Goal: Transaction & Acquisition: Purchase product/service

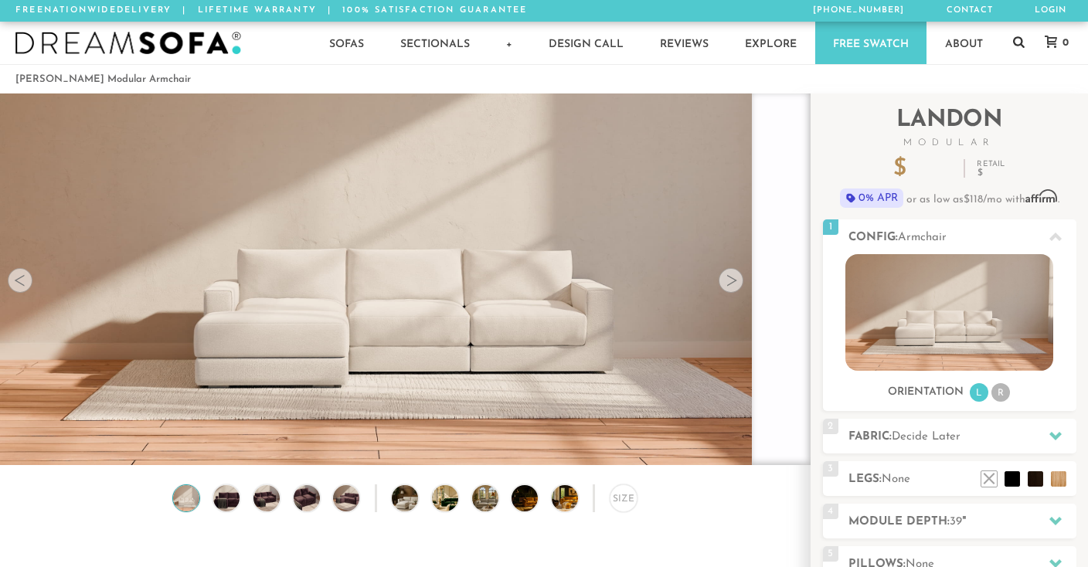
click at [1017, 44] on icon at bounding box center [1019, 42] width 12 height 12
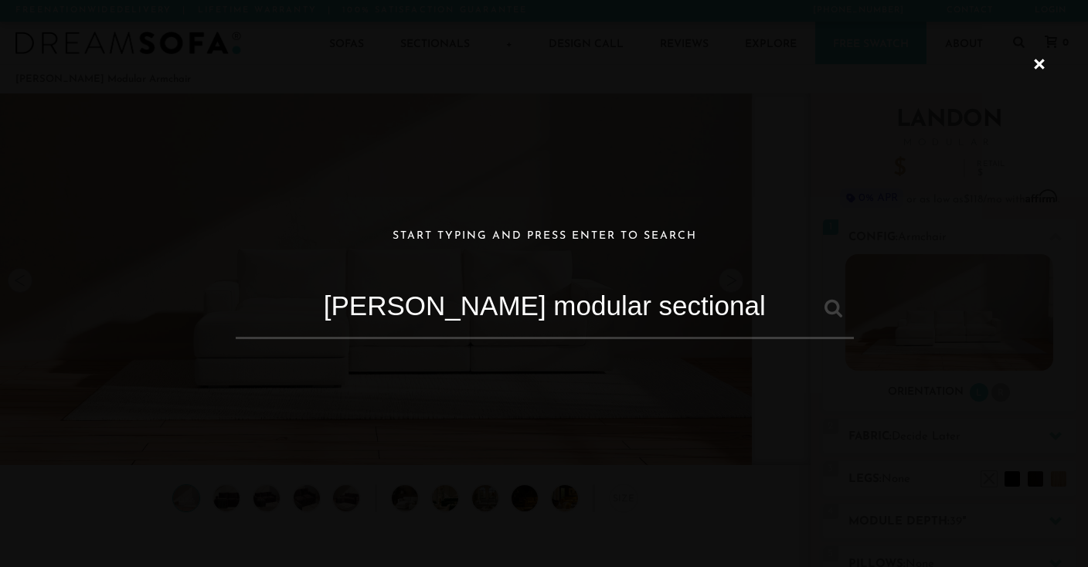
type input "[PERSON_NAME] modular sectional"
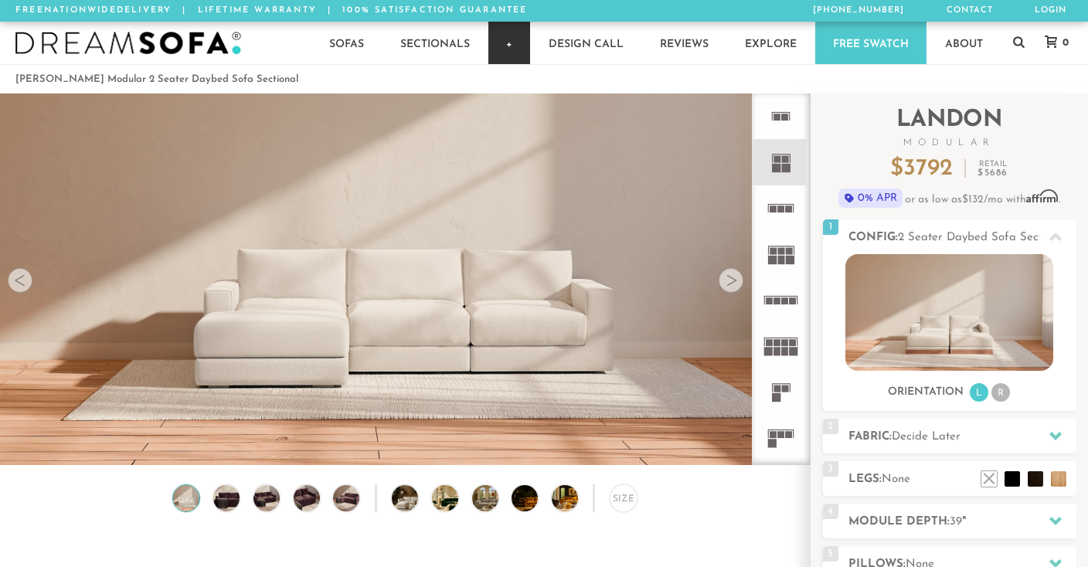
scroll to position [16908, 1088]
click at [619, 499] on div "Size" at bounding box center [624, 499] width 28 height 28
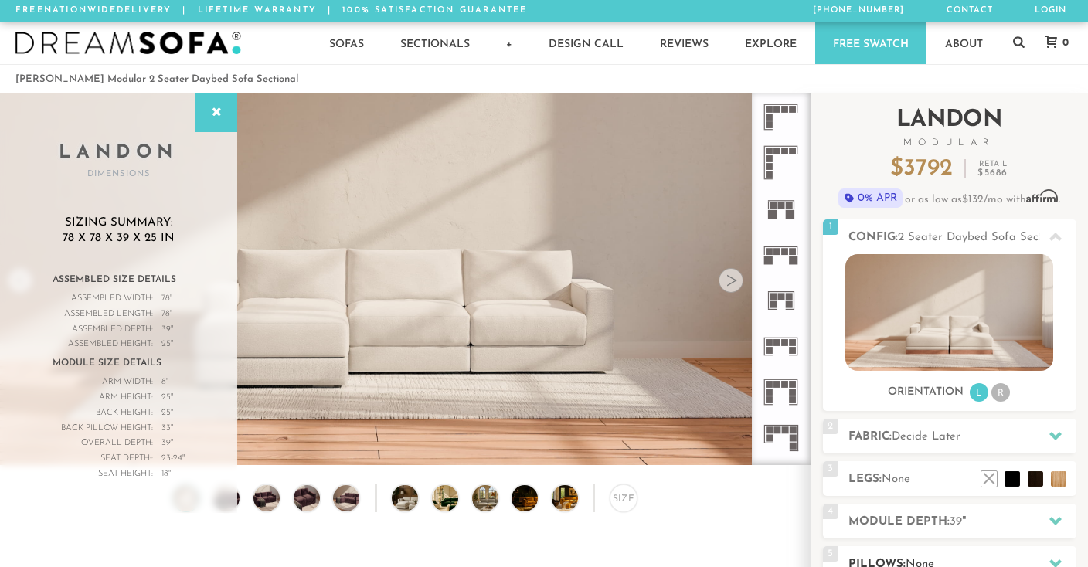
scroll to position [89, 0]
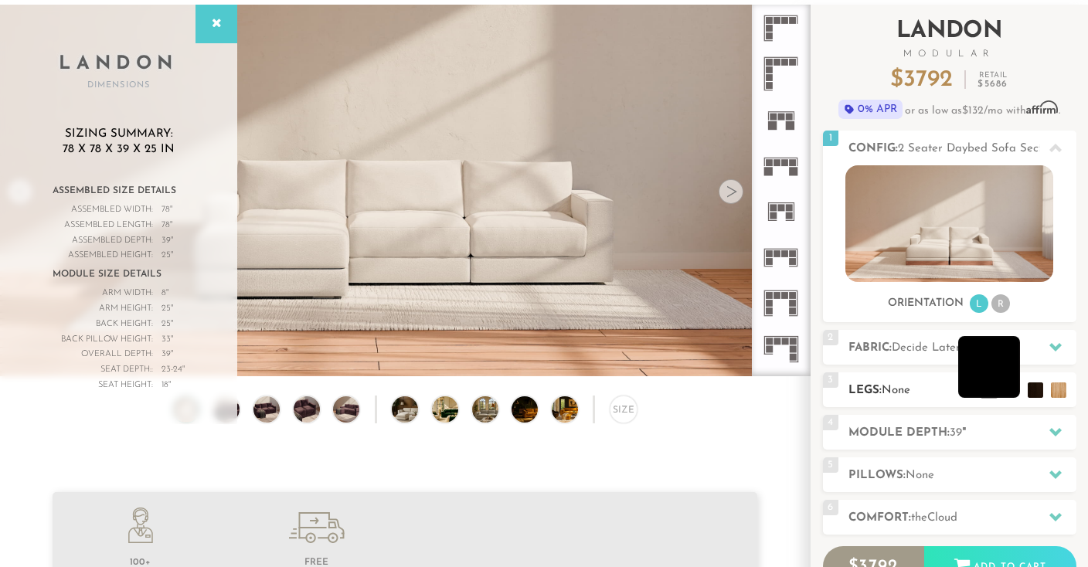
click at [1011, 392] on li at bounding box center [989, 367] width 62 height 62
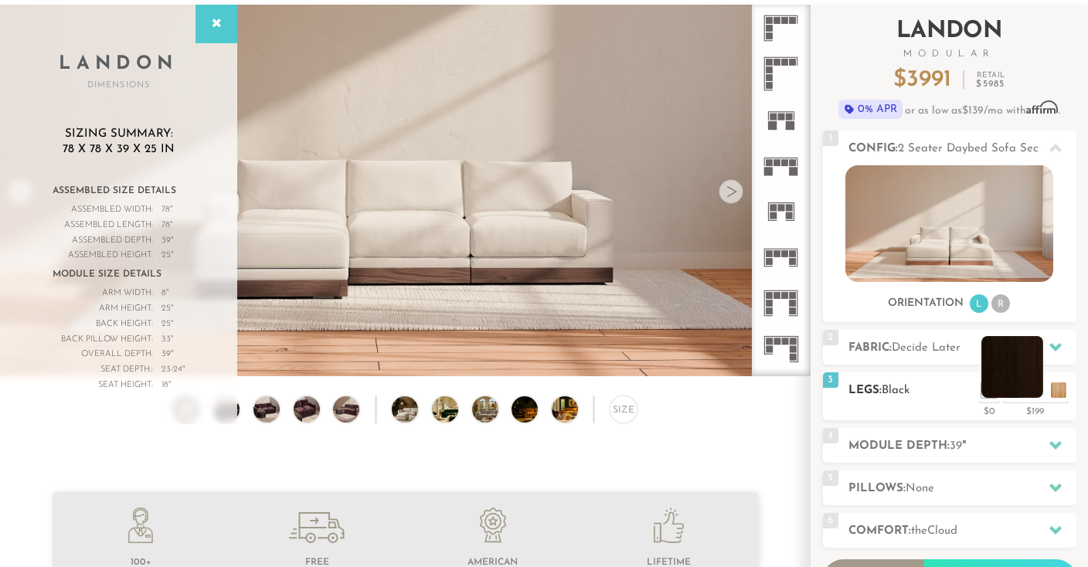
click at [1036, 390] on li at bounding box center [1013, 367] width 62 height 62
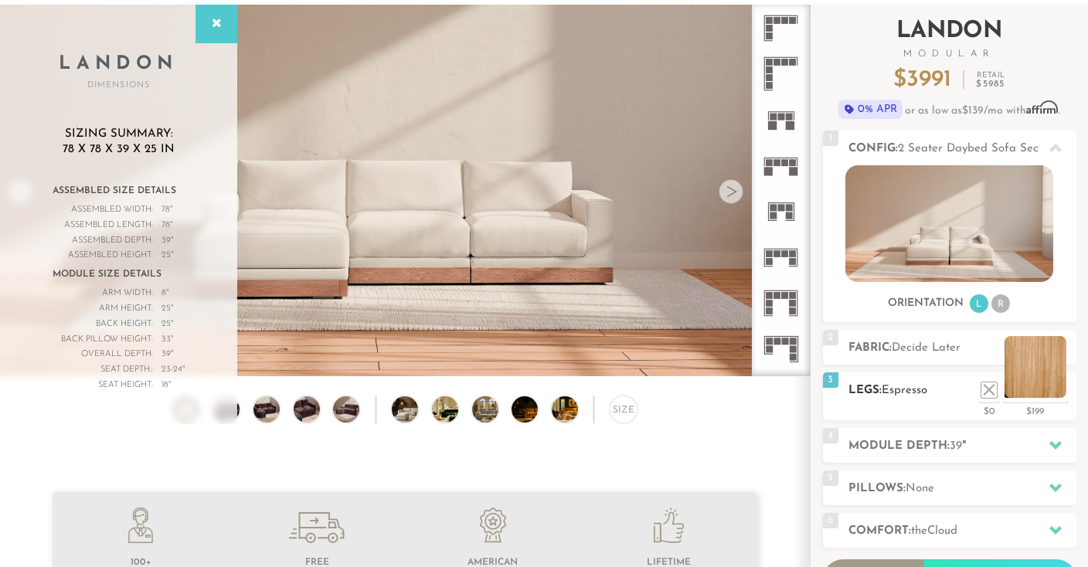
click at [1060, 393] on li at bounding box center [1036, 367] width 62 height 62
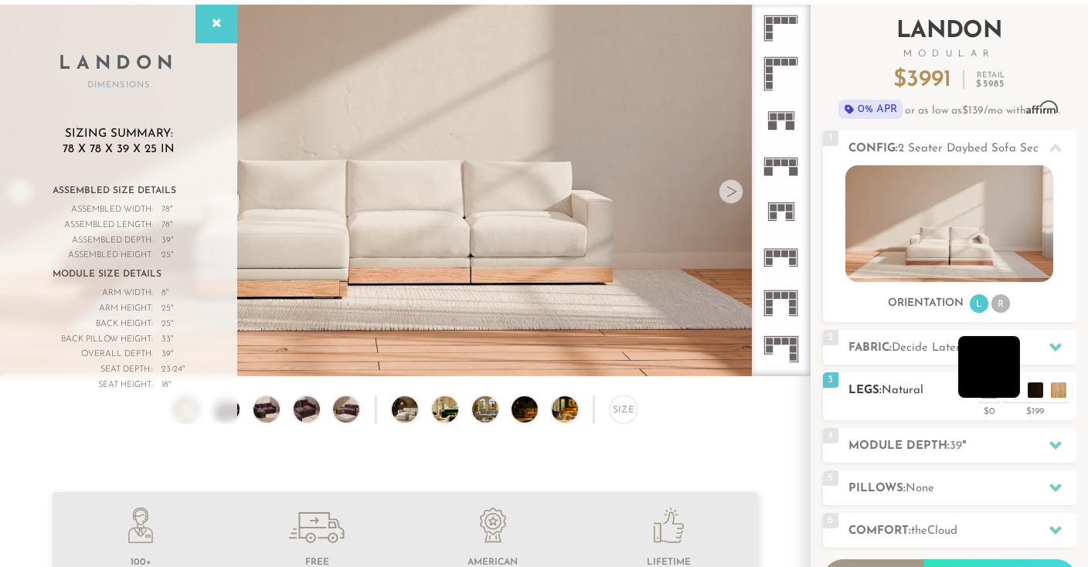
click at [1010, 396] on li at bounding box center [989, 367] width 62 height 62
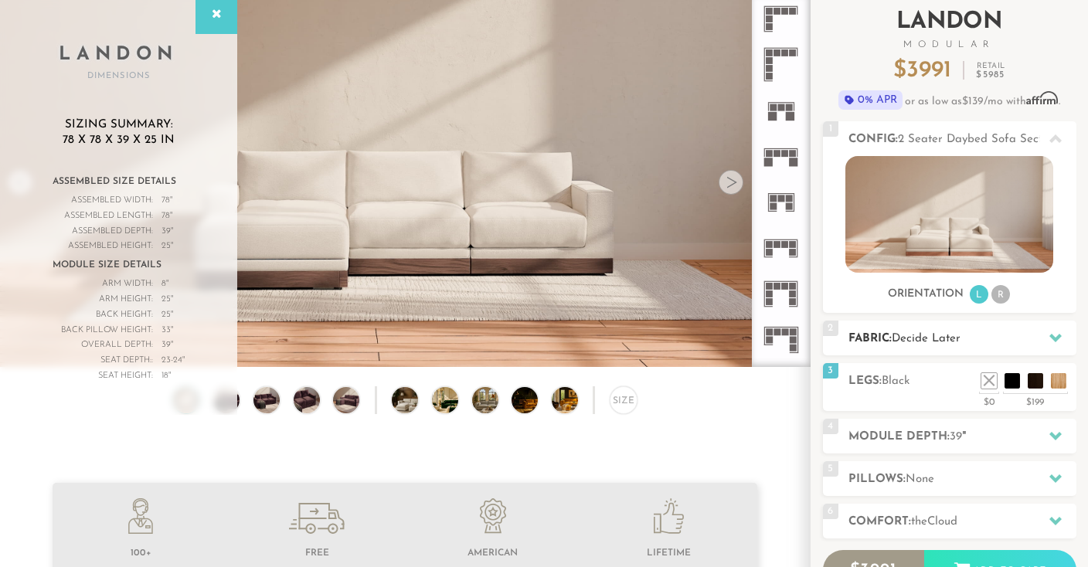
scroll to position [223, 0]
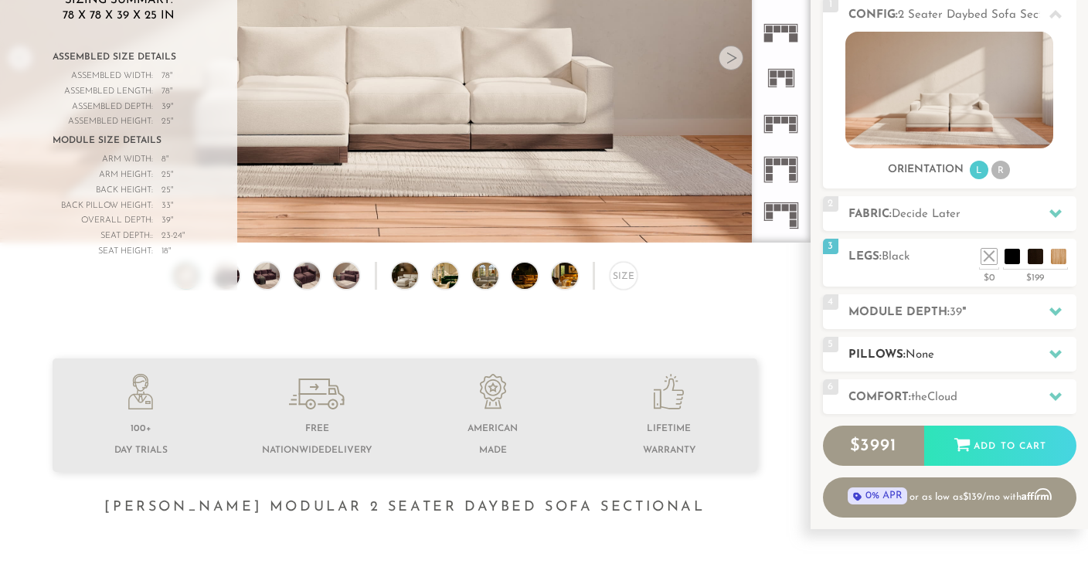
click at [948, 367] on div "5 Pillows: None" at bounding box center [950, 354] width 254 height 35
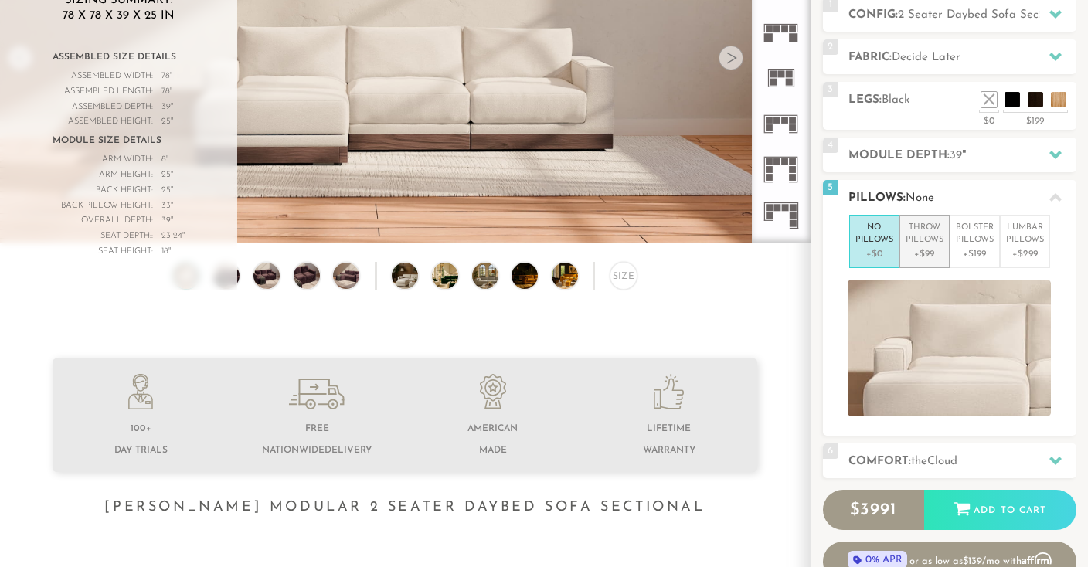
click at [914, 239] on p "Throw Pillows" at bounding box center [925, 235] width 38 height 26
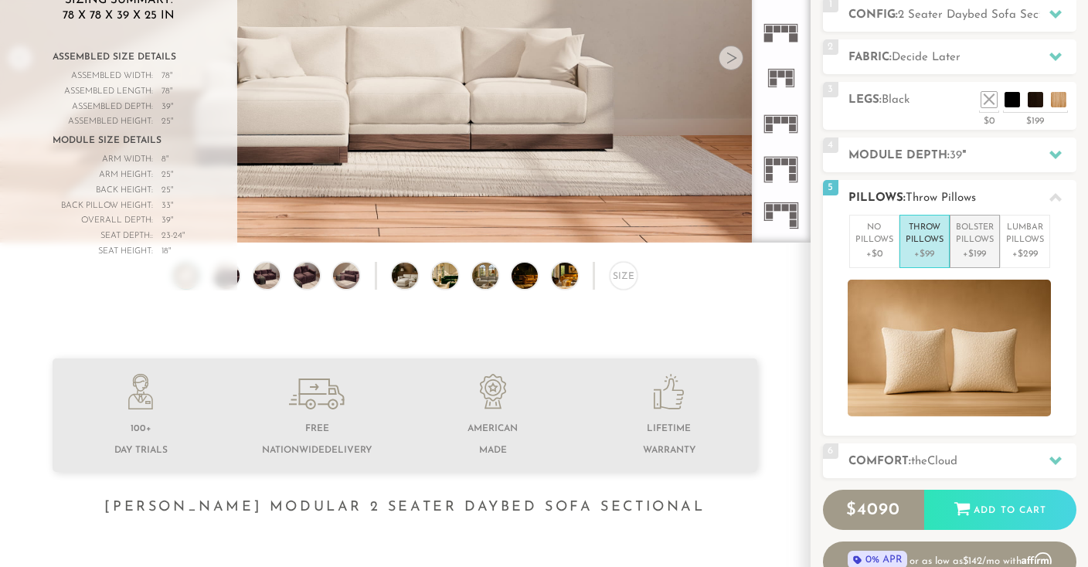
click at [969, 241] on p "Bolster Pillows" at bounding box center [975, 235] width 38 height 26
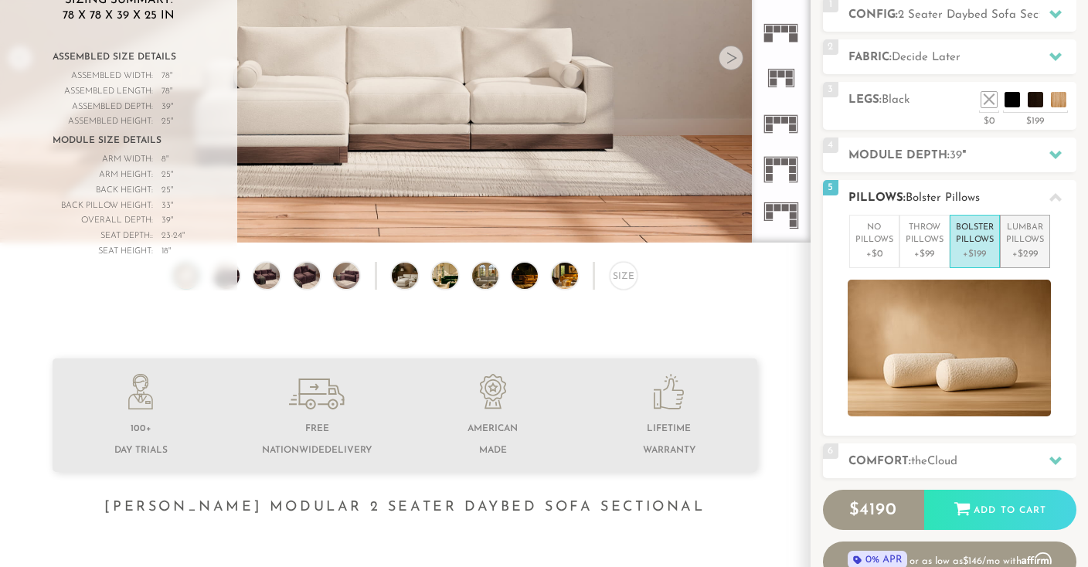
click at [1026, 243] on p "Lumbar Pillows" at bounding box center [1025, 235] width 38 height 26
